Goal: Check status: Check status

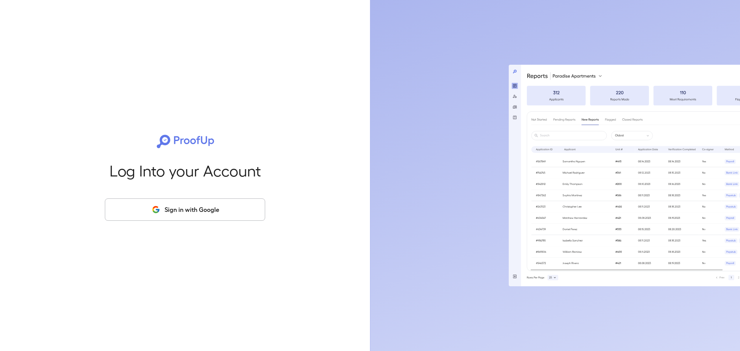
click at [178, 206] on button "Sign in with Google" at bounding box center [185, 209] width 160 height 22
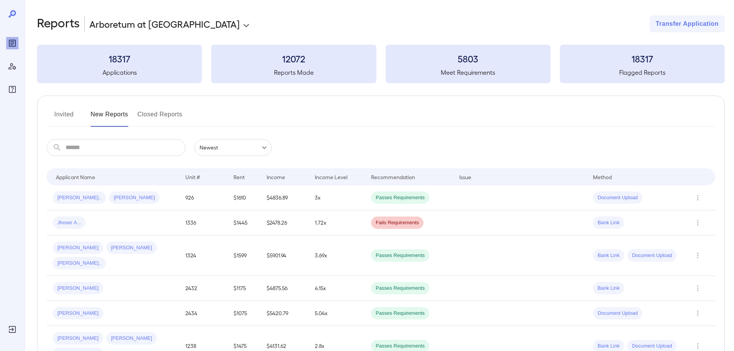
click at [165, 148] on input "text" at bounding box center [125, 147] width 120 height 17
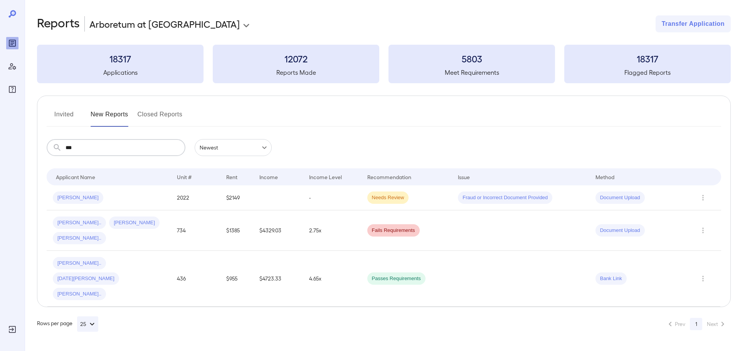
type input "***"
click at [173, 114] on button "Closed Reports" at bounding box center [160, 117] width 45 height 18
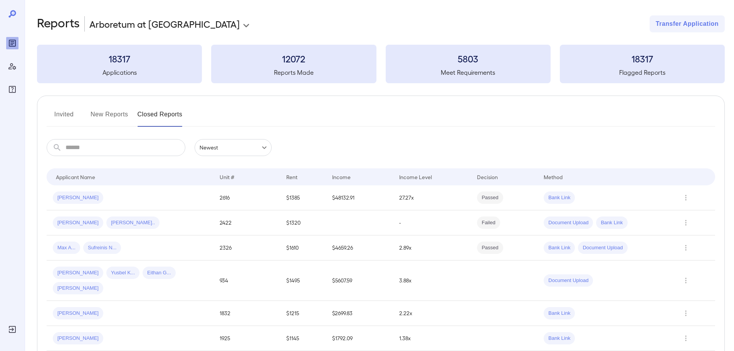
click at [147, 149] on input "text" at bounding box center [125, 147] width 120 height 17
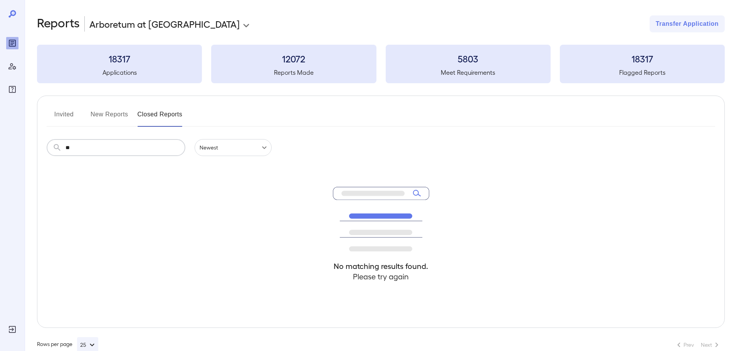
type input "*"
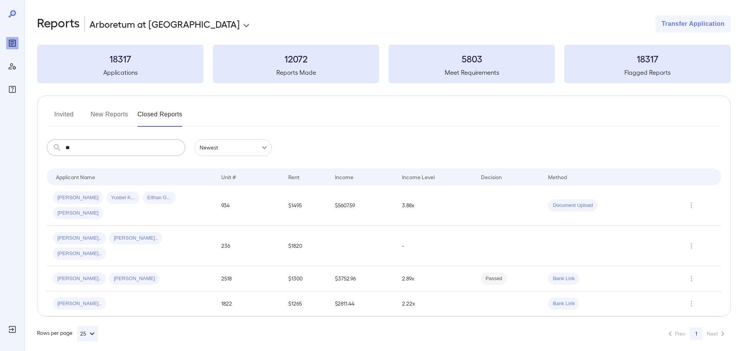
type input "*"
